Goal: Task Accomplishment & Management: Manage account settings

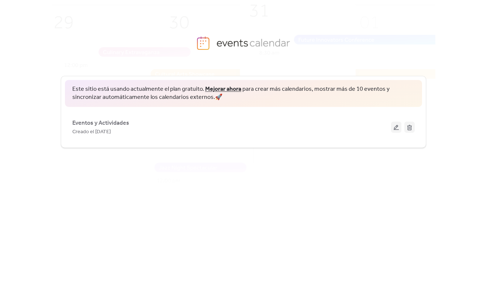
click at [125, 119] on span "Eventos y Actividades" at bounding box center [100, 123] width 57 height 9
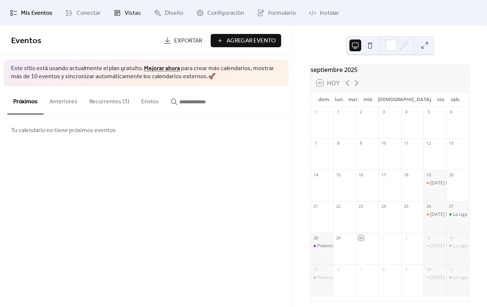
click at [127, 10] on span "Vistas" at bounding box center [133, 13] width 16 height 9
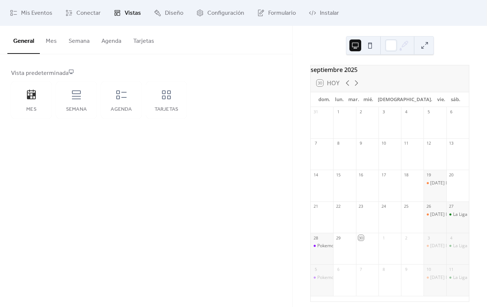
click at [69, 42] on button "Semana" at bounding box center [79, 39] width 33 height 27
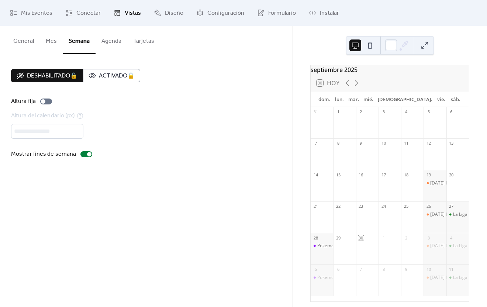
click at [69, 42] on button "Semana" at bounding box center [79, 40] width 33 height 28
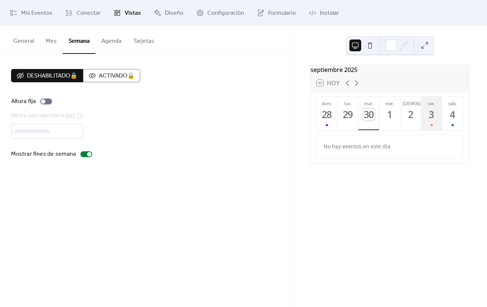
click at [428, 121] on div "3" at bounding box center [432, 115] width 12 height 12
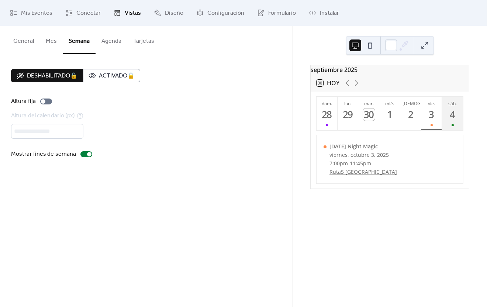
click at [450, 121] on div "4" at bounding box center [453, 115] width 12 height 12
click at [431, 126] on button "vie. 3" at bounding box center [432, 114] width 21 height 34
click at [326, 127] on div at bounding box center [327, 125] width 2 height 6
click at [40, 10] on span "Mis Eventos" at bounding box center [36, 13] width 31 height 9
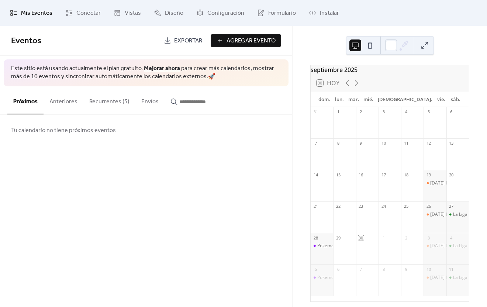
scroll to position [11, 0]
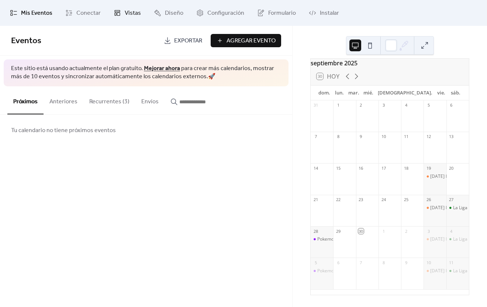
click at [116, 7] on link "Vistas" at bounding box center [127, 13] width 38 height 20
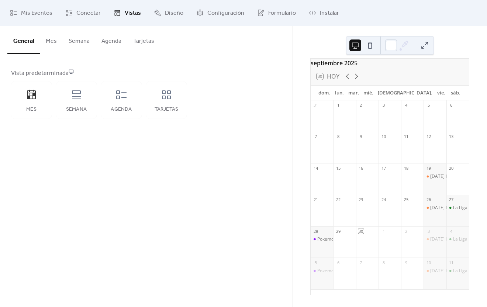
click at [80, 41] on button "Semana" at bounding box center [79, 39] width 33 height 27
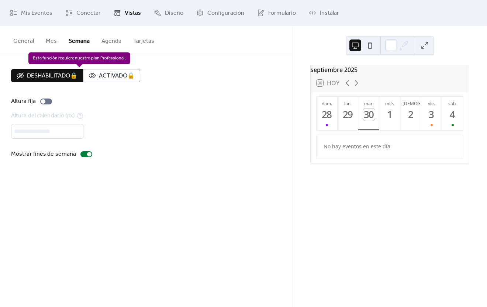
click at [120, 72] on div "Deshabilitado 🔒 Activado 🔒" at bounding box center [75, 75] width 129 height 13
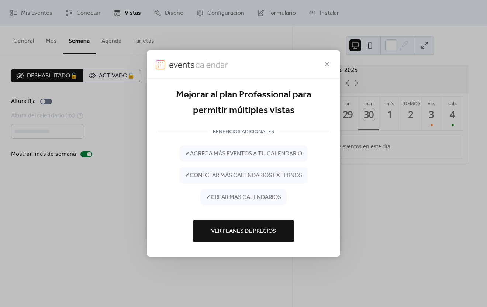
click at [334, 59] on div at bounding box center [243, 64] width 193 height 28
click at [325, 66] on icon at bounding box center [327, 64] width 9 height 9
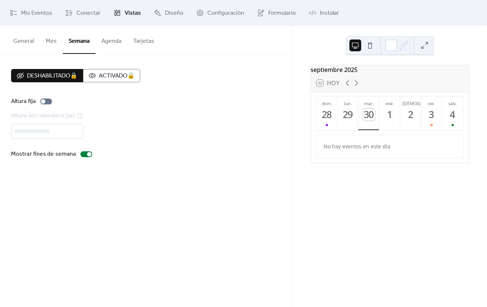
click at [370, 47] on button at bounding box center [370, 46] width 12 height 12
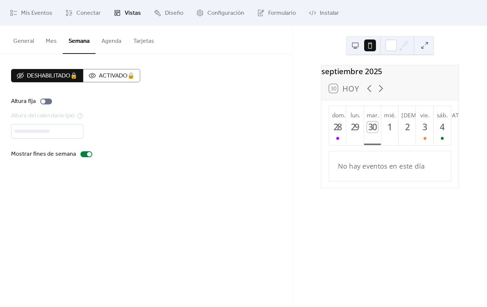
click at [358, 45] on button at bounding box center [356, 46] width 12 height 12
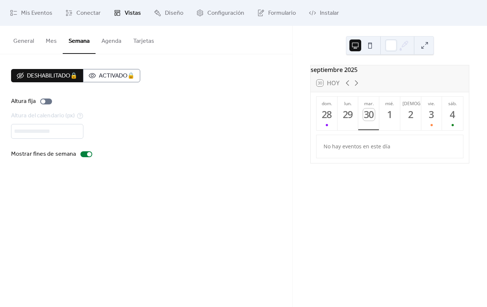
click at [41, 42] on button "Mes" at bounding box center [51, 39] width 23 height 27
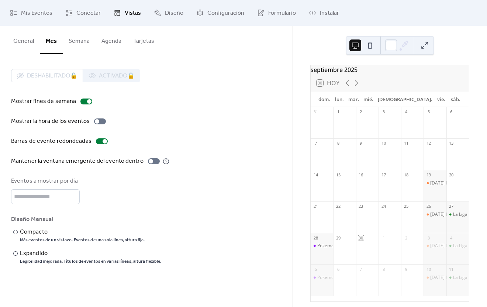
click at [24, 46] on button "General" at bounding box center [23, 39] width 32 height 27
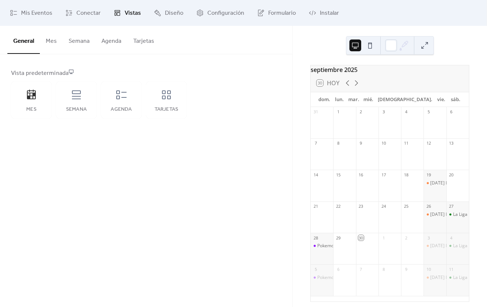
click at [24, 46] on button "General" at bounding box center [23, 40] width 32 height 28
click at [75, 97] on icon at bounding box center [77, 95] width 12 height 12
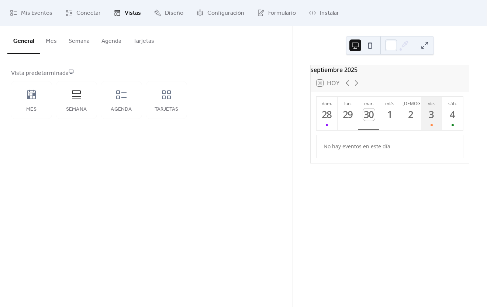
click at [422, 115] on button "vie. 3" at bounding box center [432, 114] width 21 height 34
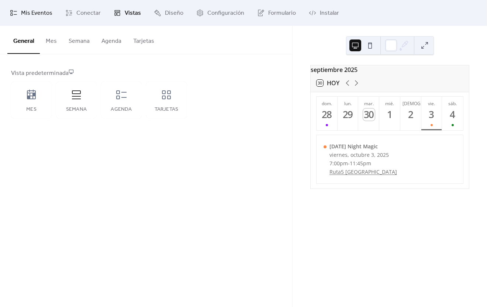
click at [40, 14] on span "Mis Eventos" at bounding box center [36, 13] width 31 height 9
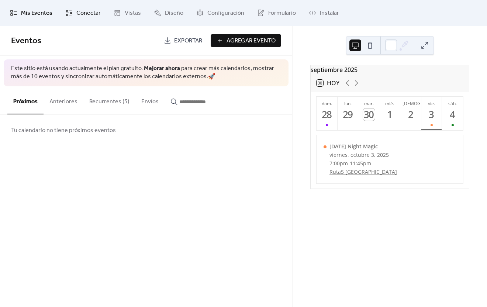
click at [89, 9] on span "Conectar" at bounding box center [88, 13] width 24 height 9
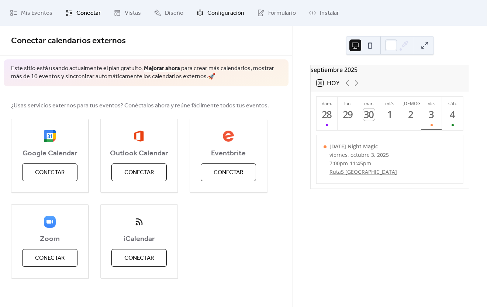
click at [224, 11] on span "Configuración" at bounding box center [226, 13] width 37 height 9
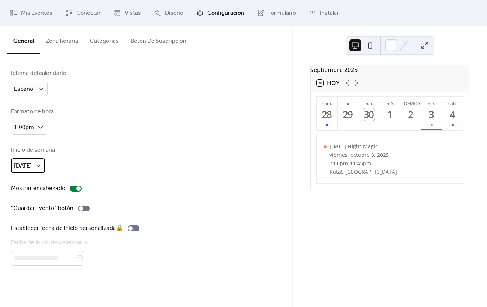
click at [38, 167] on div "[DATE]" at bounding box center [28, 165] width 34 height 15
click at [31, 193] on span "[DATE]" at bounding box center [26, 197] width 18 height 9
click at [170, 14] on span "Diseño" at bounding box center [174, 13] width 18 height 9
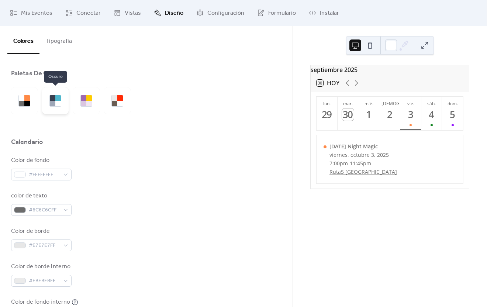
click at [54, 101] on div at bounding box center [53, 104] width 6 height 6
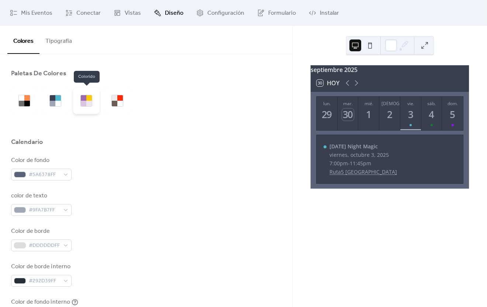
click at [86, 100] on div at bounding box center [84, 98] width 6 height 6
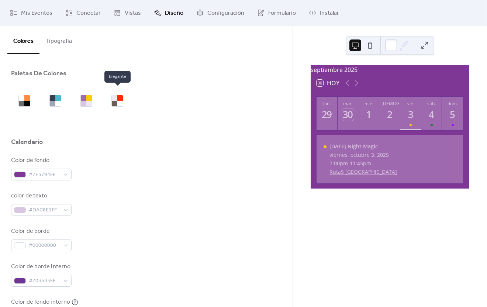
click at [131, 97] on div at bounding box center [73, 101] width 124 height 27
click at [121, 103] on div at bounding box center [120, 104] width 6 height 6
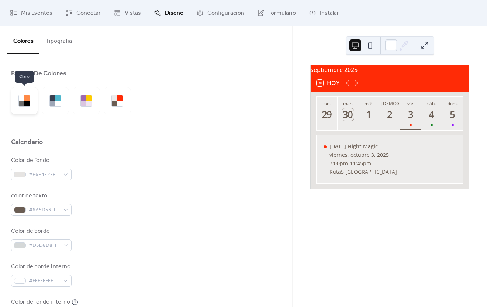
click at [18, 99] on div at bounding box center [24, 101] width 27 height 27
click at [18, 99] on div at bounding box center [24, 101] width 12 height 12
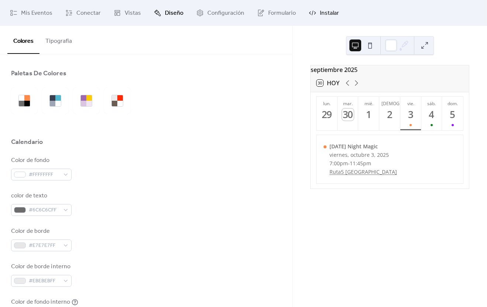
click at [329, 19] on link "Instalar" at bounding box center [324, 13] width 41 height 20
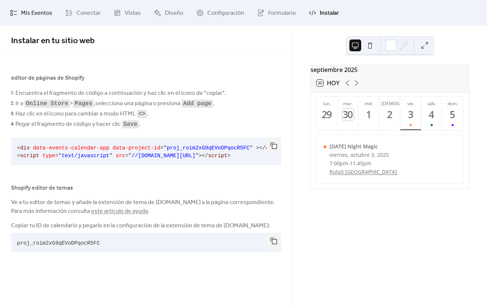
click at [47, 9] on span "Mis Eventos" at bounding box center [36, 13] width 31 height 9
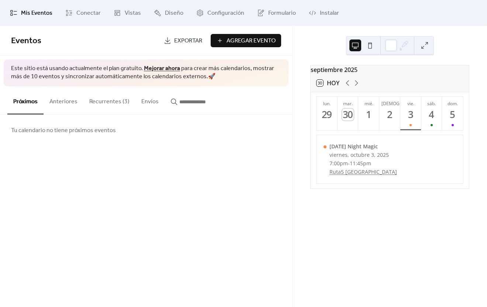
click at [90, 100] on button "Recurrentes (3)" at bounding box center [109, 99] width 52 height 27
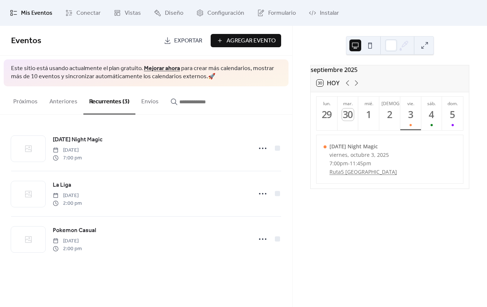
click at [140, 102] on button "Envíos" at bounding box center [150, 99] width 29 height 27
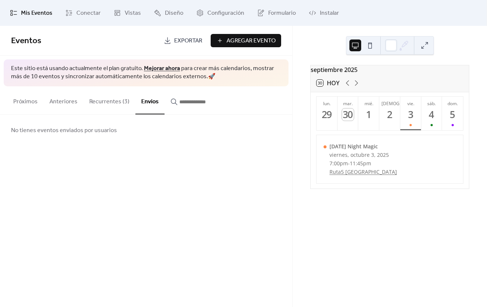
click at [114, 102] on button "Recurrentes (3)" at bounding box center [109, 99] width 52 height 27
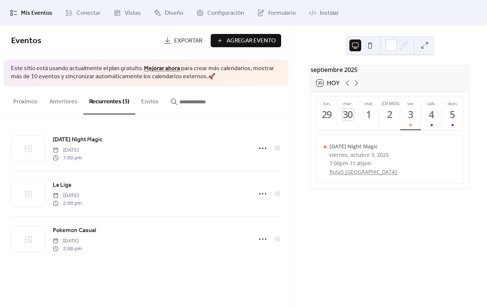
click at [41, 102] on button "Próximos" at bounding box center [25, 99] width 36 height 27
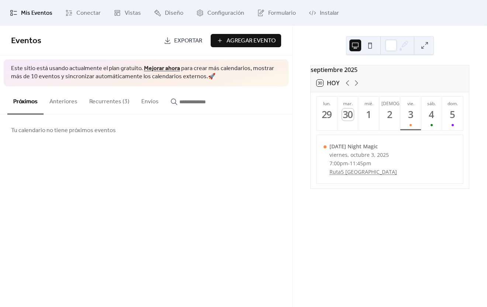
click at [67, 102] on button "Anteriores" at bounding box center [64, 99] width 40 height 27
click at [101, 97] on button "Recurrentes (3)" at bounding box center [109, 99] width 52 height 27
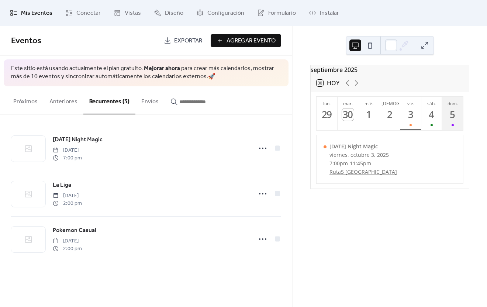
click at [444, 124] on button "dom. 5" at bounding box center [452, 114] width 21 height 34
click at [359, 175] on link "Ruta5 [GEOGRAPHIC_DATA]" at bounding box center [364, 171] width 68 height 7
